Goal: Find specific page/section: Find specific page/section

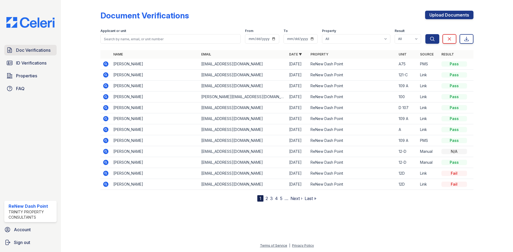
click at [45, 54] on link "Doc Verifications" at bounding box center [30, 50] width 52 height 11
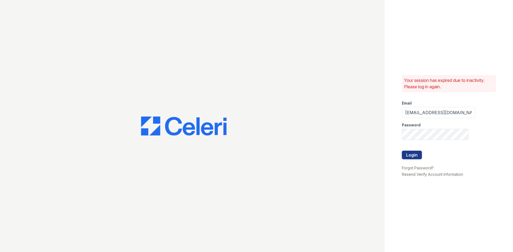
click at [36, 59] on div at bounding box center [192, 126] width 385 height 252
click at [419, 156] on button "Login" at bounding box center [412, 155] width 20 height 9
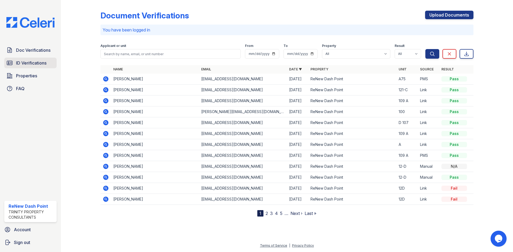
click at [35, 63] on span "ID Verifications" at bounding box center [31, 63] width 30 height 6
